Goal: Information Seeking & Learning: Understand process/instructions

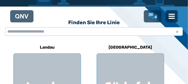
scroll to position [96, 0]
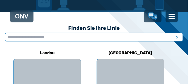
click at [67, 37] on input "text" at bounding box center [94, 37] width 178 height 9
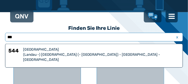
type input "***"
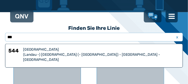
click at [71, 51] on div "[GEOGRAPHIC_DATA]" at bounding box center [101, 49] width 157 height 5
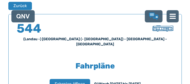
scroll to position [310, 0]
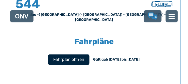
click at [75, 56] on span "Fahrplan öffnen" at bounding box center [68, 59] width 31 height 6
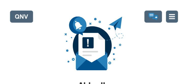
scroll to position [96, 0]
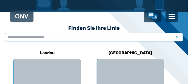
click at [26, 17] on img at bounding box center [21, 16] width 13 height 5
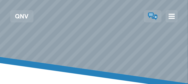
scroll to position [49, 0]
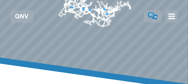
click at [173, 18] on img at bounding box center [172, 16] width 7 height 7
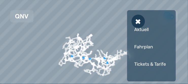
scroll to position [0, 0]
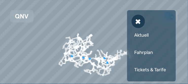
click at [147, 50] on div "Fahrplan" at bounding box center [151, 52] width 39 height 15
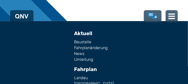
scroll to position [459, 0]
